Goal: Find specific page/section: Find specific page/section

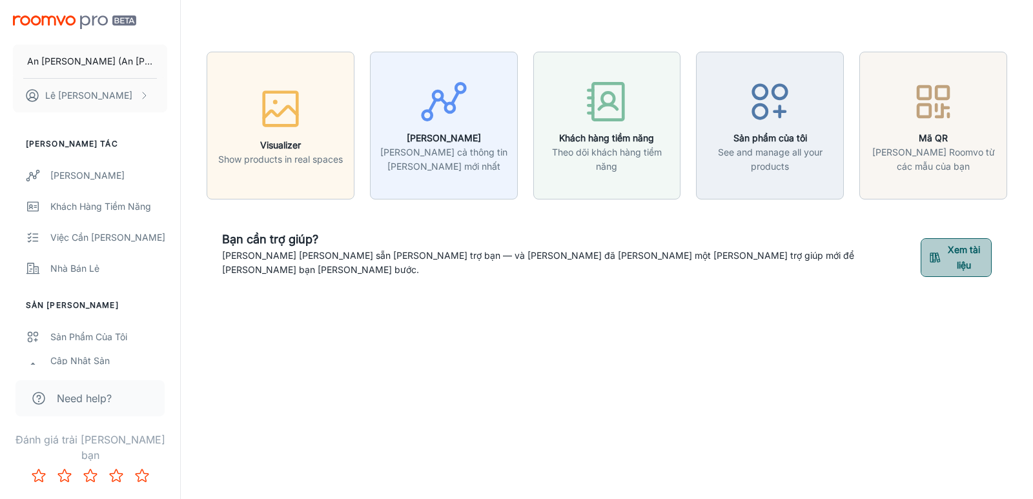
click at [935, 251] on button "Xem tài liệu" at bounding box center [955, 257] width 71 height 39
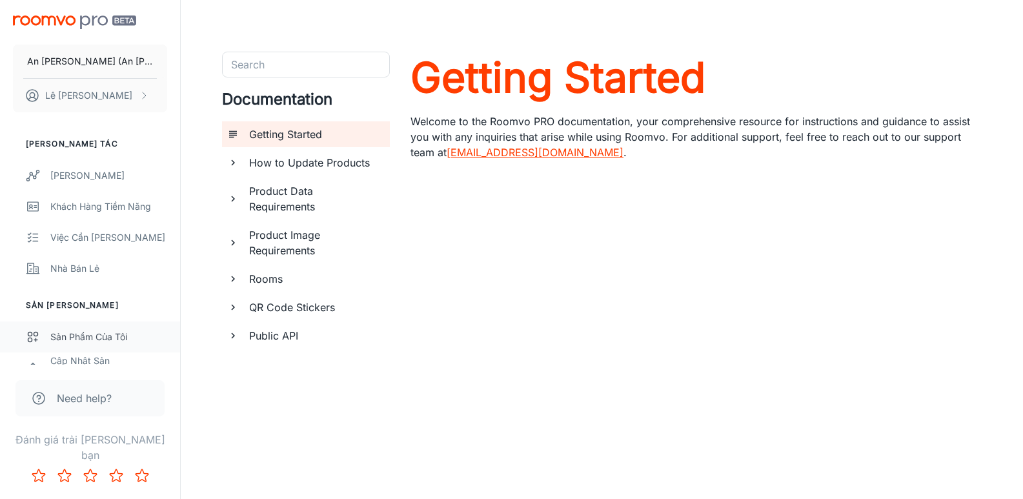
click at [94, 339] on div "Sản phẩm của tôi" at bounding box center [108, 337] width 117 height 14
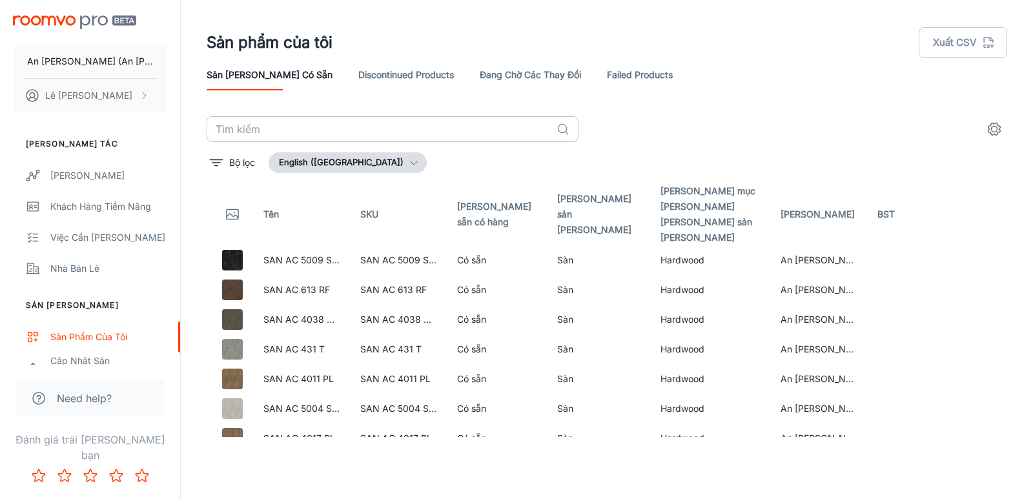
click at [367, 127] on input "text" at bounding box center [379, 129] width 345 height 26
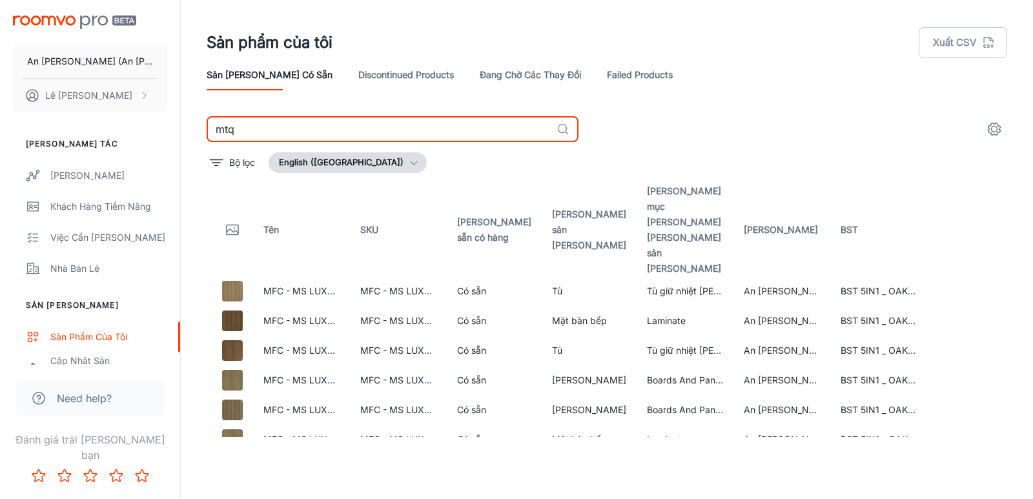
drag, startPoint x: 186, startPoint y: 127, endPoint x: 167, endPoint y: 126, distance: 18.7
click at [167, 126] on div "An [PERSON_NAME] ([PERSON_NAME] - Working Materials) [PERSON_NAME] tác [PERSON_…" at bounding box center [516, 244] width 1033 height 489
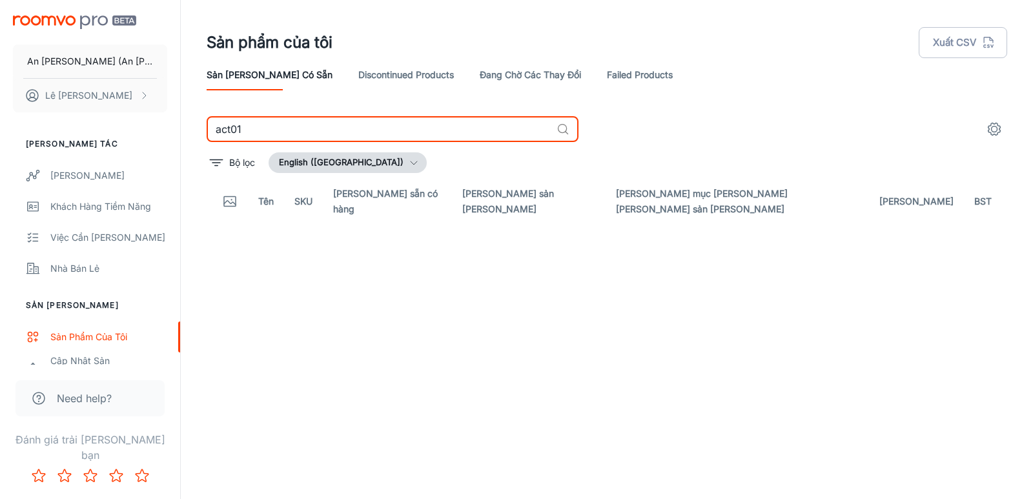
type input "act01"
click at [502, 74] on link "Đang chờ các thay đổi" at bounding box center [530, 74] width 101 height 31
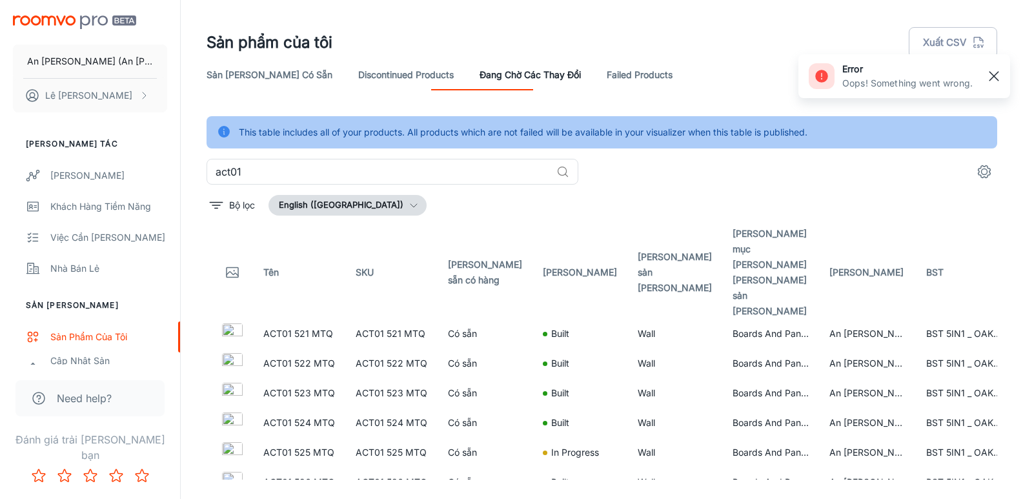
click at [995, 76] on line "button" at bounding box center [993, 76] width 9 height 9
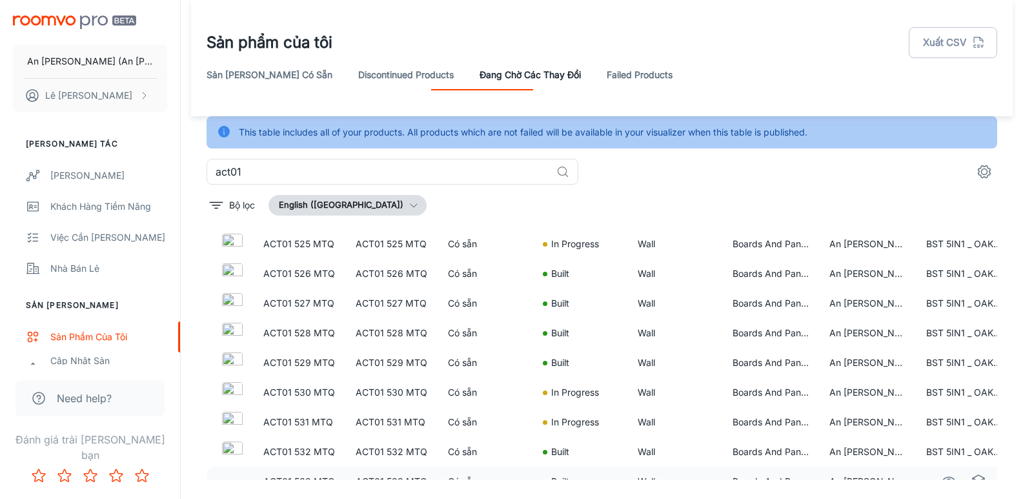
scroll to position [32, 0]
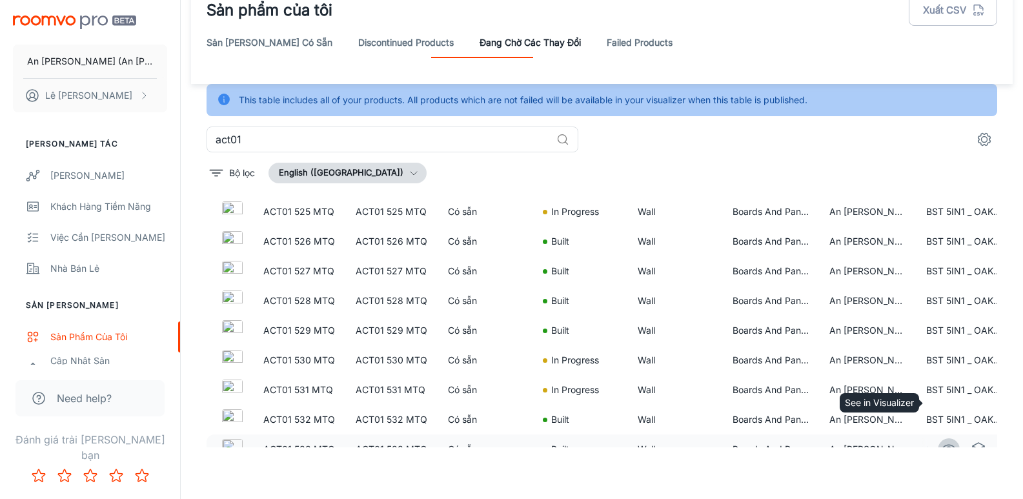
click at [946, 447] on circle "See in Visualizer" at bounding box center [948, 449] width 5 height 5
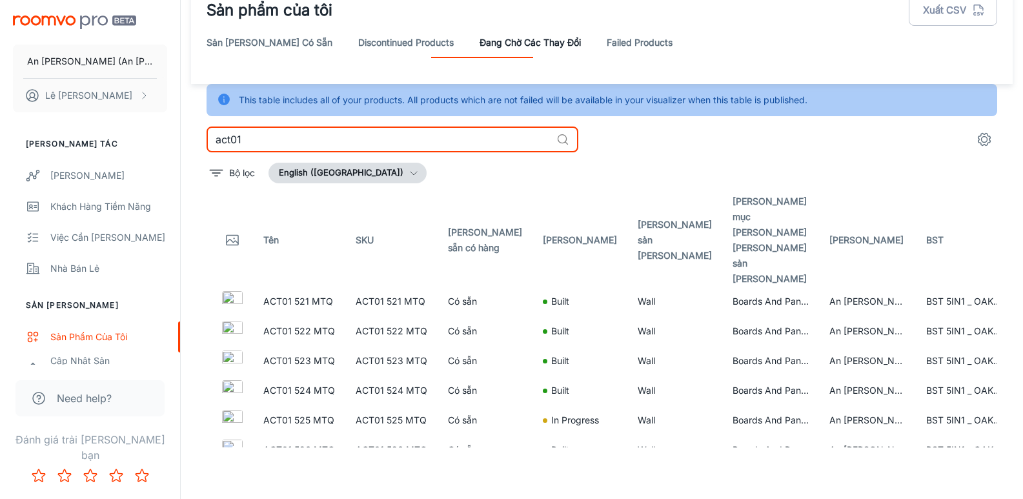
click at [277, 134] on input "act01" at bounding box center [379, 140] width 345 height 26
type input "a"
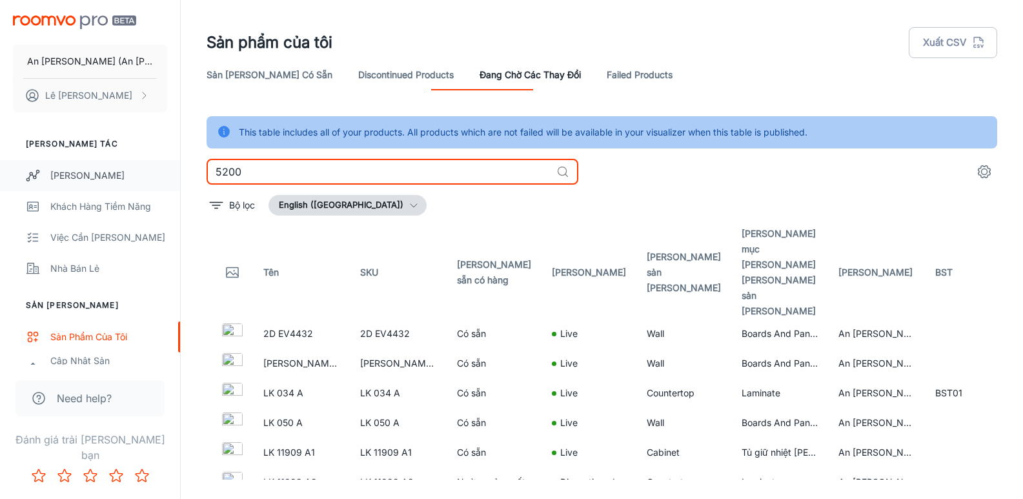
drag, startPoint x: 258, startPoint y: 169, endPoint x: 170, endPoint y: 183, distance: 89.6
click at [170, 183] on div "An [PERSON_NAME] ([PERSON_NAME] - Working Materials) [PERSON_NAME] tác [PERSON_…" at bounding box center [511, 265] width 1023 height 531
type input "lk 5200"
click at [370, 69] on link "Discontinued Products" at bounding box center [406, 74] width 96 height 31
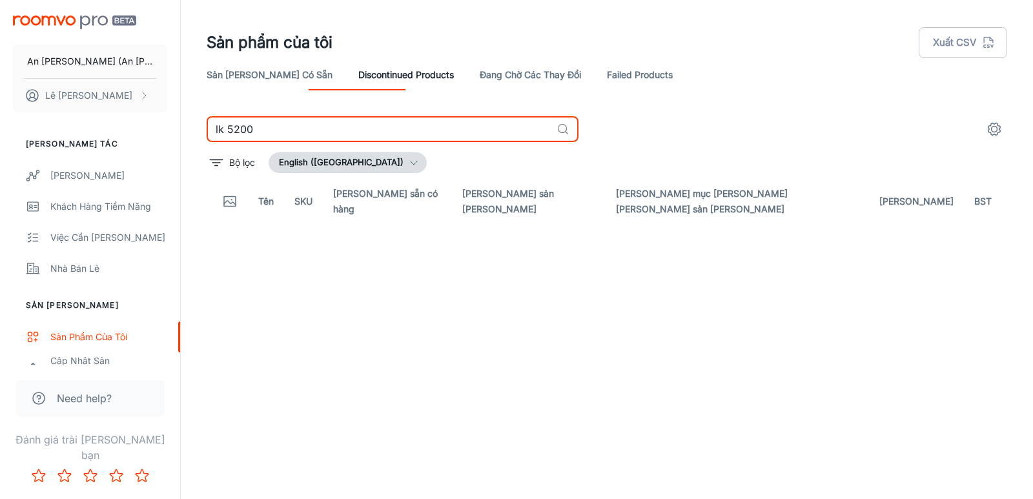
click at [305, 128] on input "lk 5200" at bounding box center [379, 129] width 345 height 26
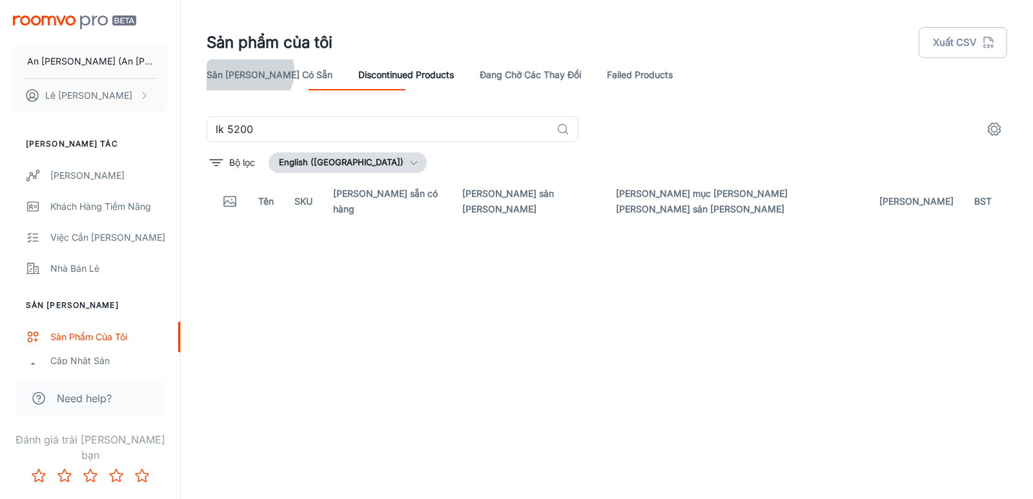
click at [248, 71] on link "Sản [PERSON_NAME] có sẵn" at bounding box center [270, 74] width 126 height 31
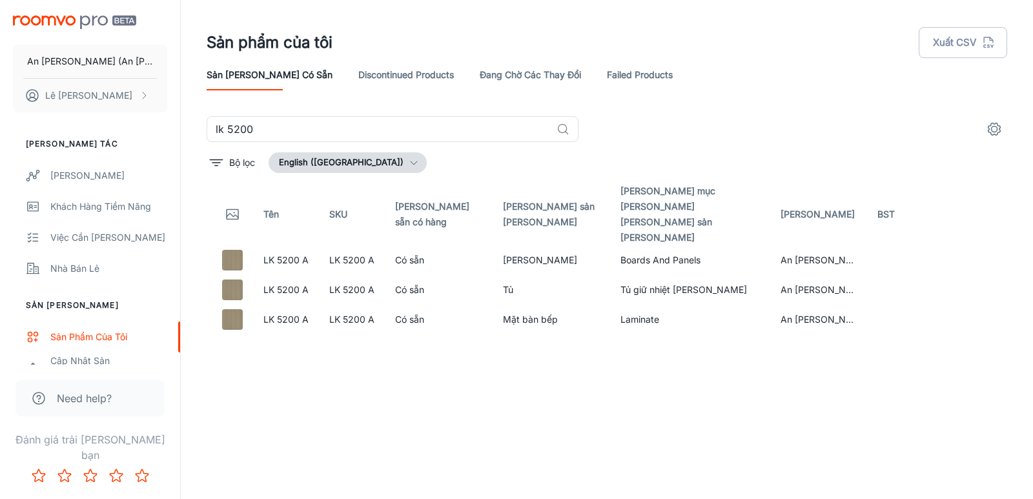
click at [496, 74] on link "Đang chờ các thay đổi" at bounding box center [530, 74] width 101 height 31
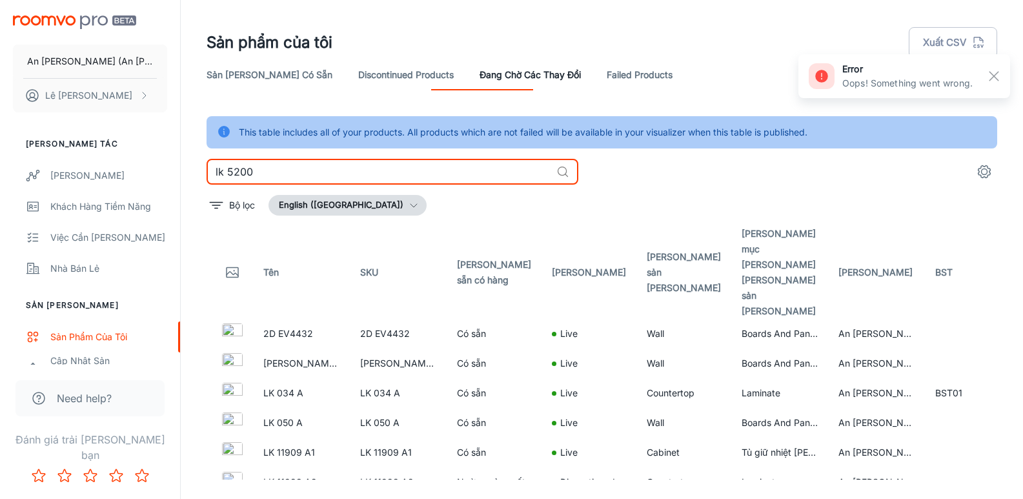
click at [366, 170] on input "lk 5200" at bounding box center [379, 172] width 345 height 26
type input "l"
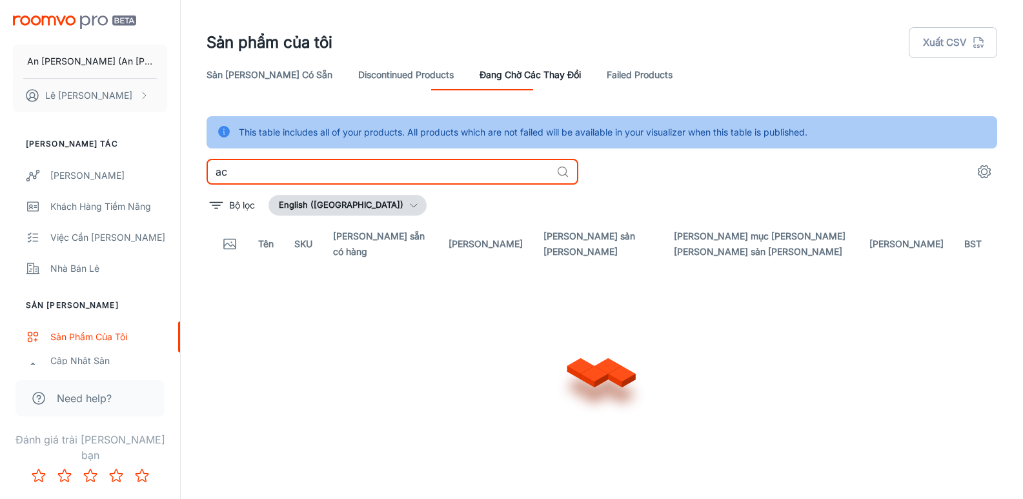
type input "a"
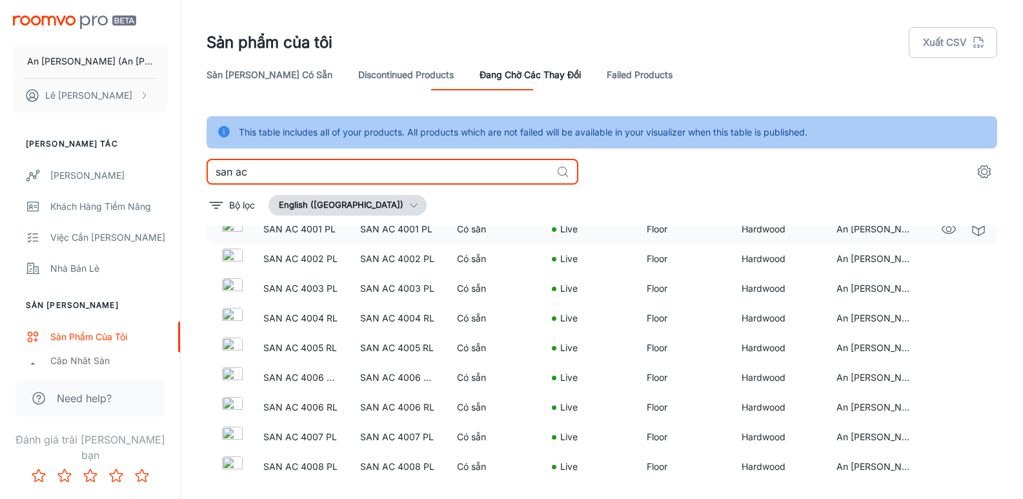
scroll to position [387, 0]
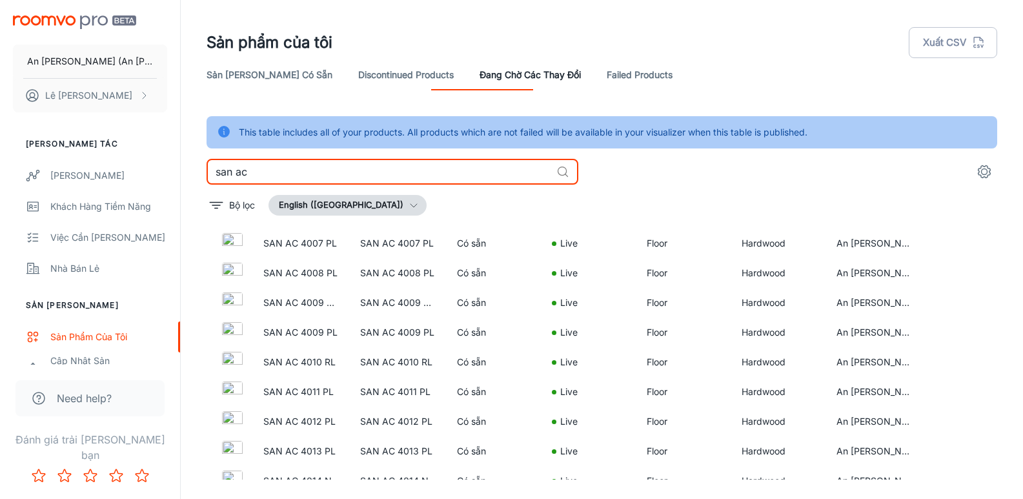
click at [292, 174] on input "san ac" at bounding box center [379, 172] width 345 height 26
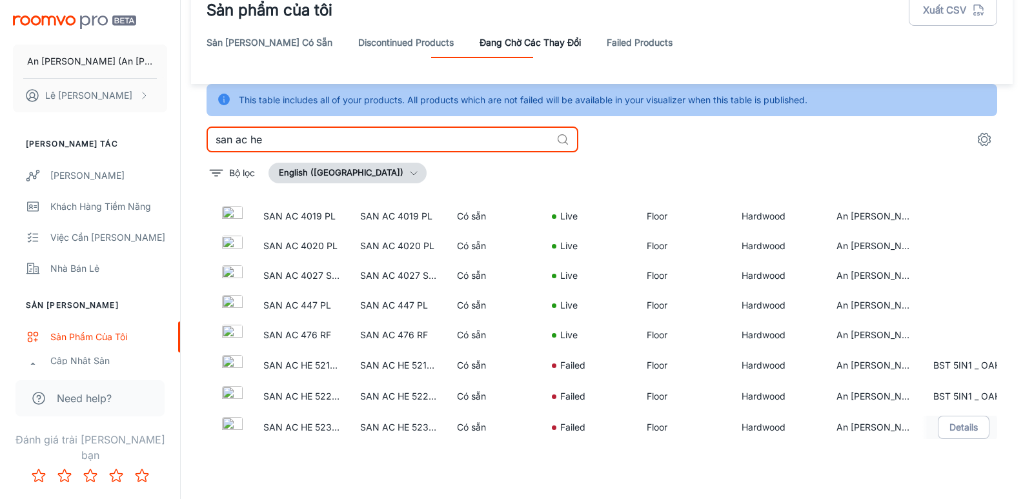
scroll to position [385, 0]
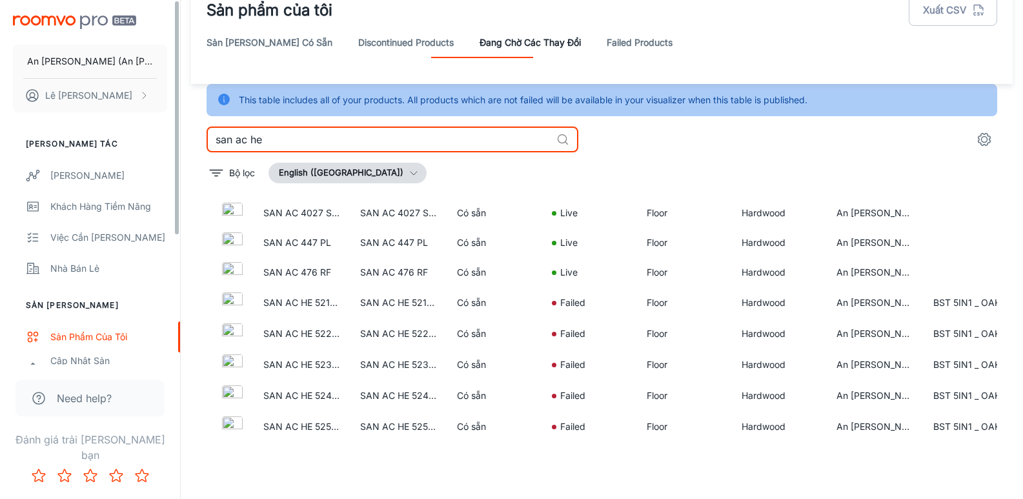
drag, startPoint x: 301, startPoint y: 137, endPoint x: 140, endPoint y: 152, distance: 162.0
click at [140, 152] on div "An [PERSON_NAME] ([PERSON_NAME] - Working Materials) [PERSON_NAME] tác [PERSON_…" at bounding box center [511, 233] width 1023 height 531
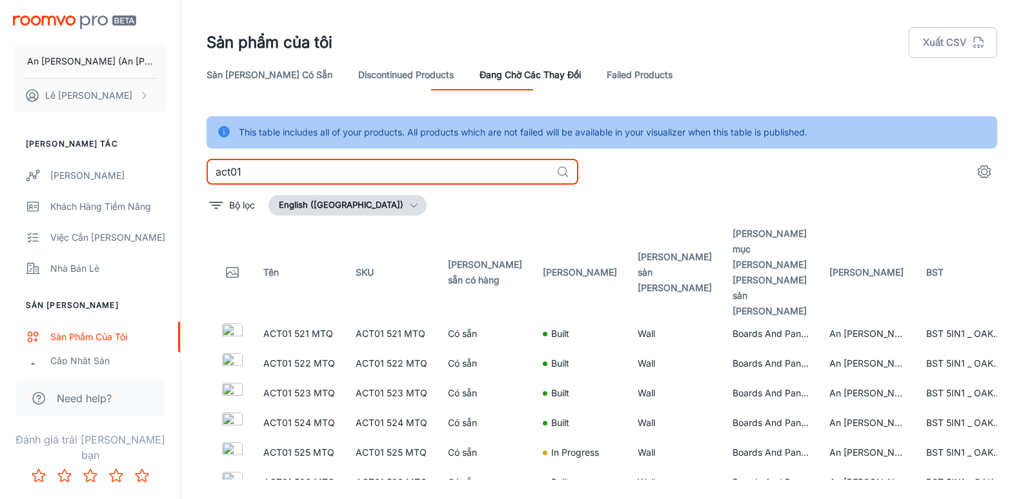
click at [276, 169] on input "act01" at bounding box center [379, 172] width 345 height 26
type input "a"
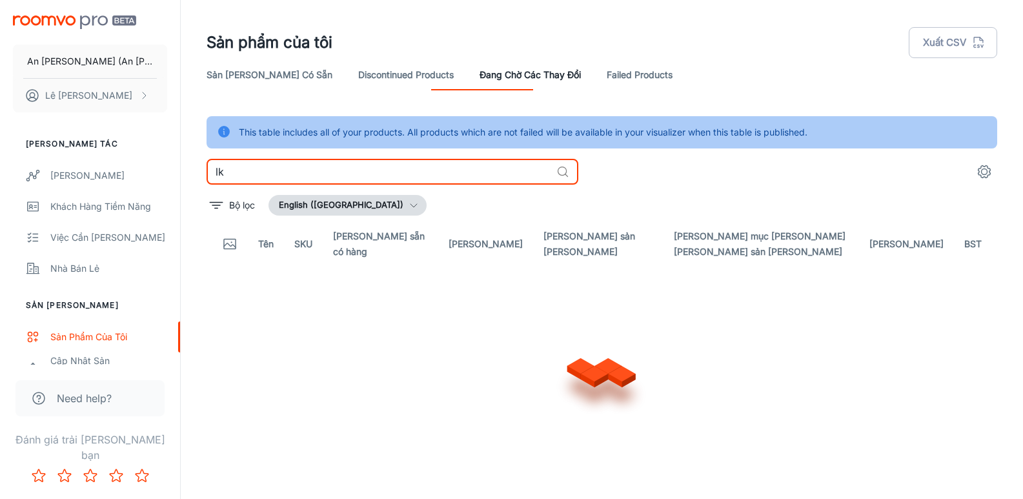
type input "l"
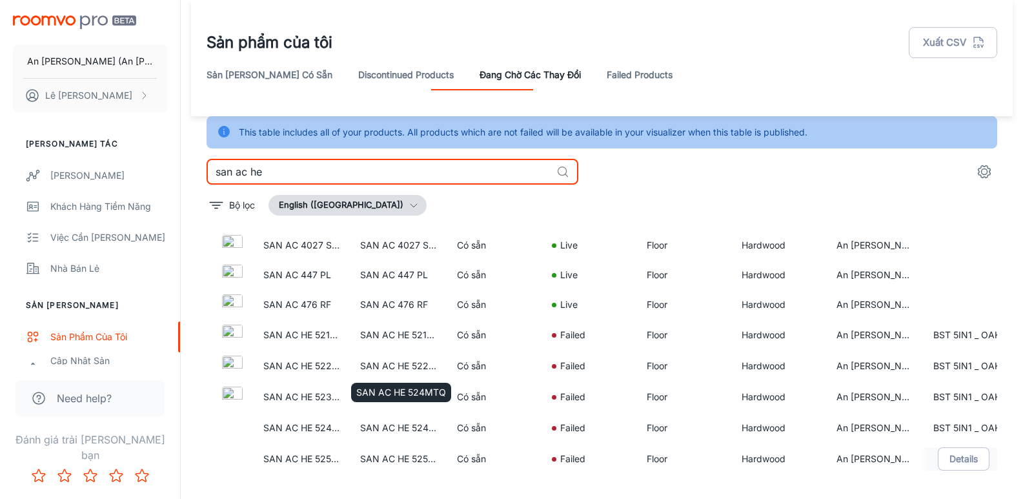
scroll to position [32, 0]
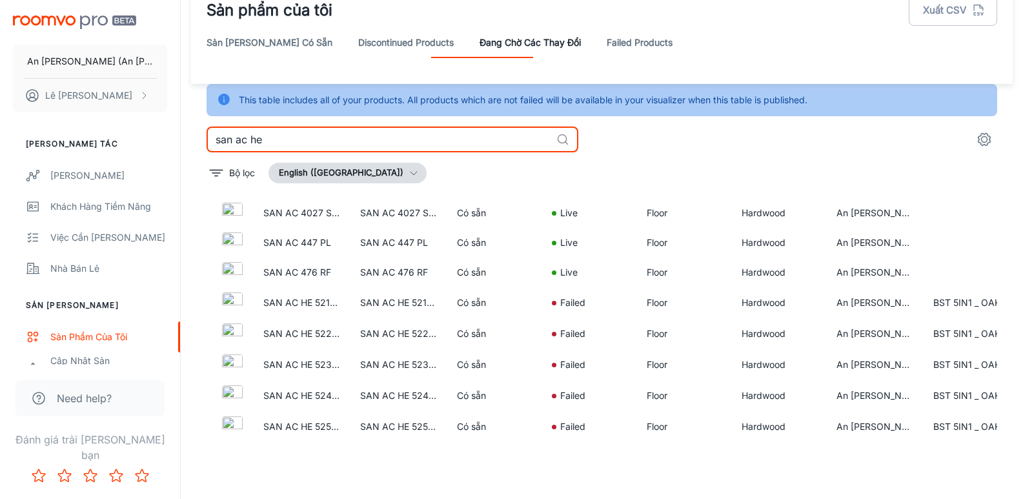
click at [280, 133] on input "san ac he" at bounding box center [379, 140] width 345 height 26
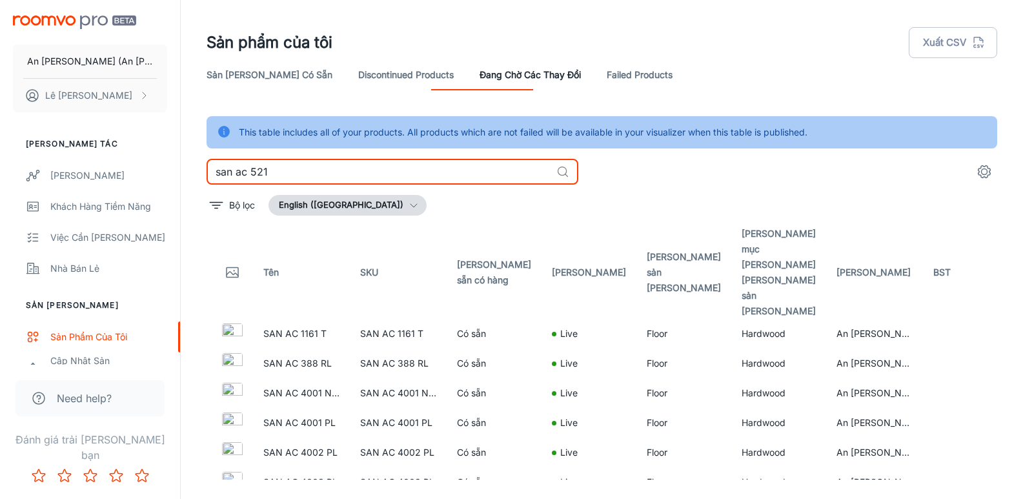
type input "san ac 521"
